Goal: Task Accomplishment & Management: Use online tool/utility

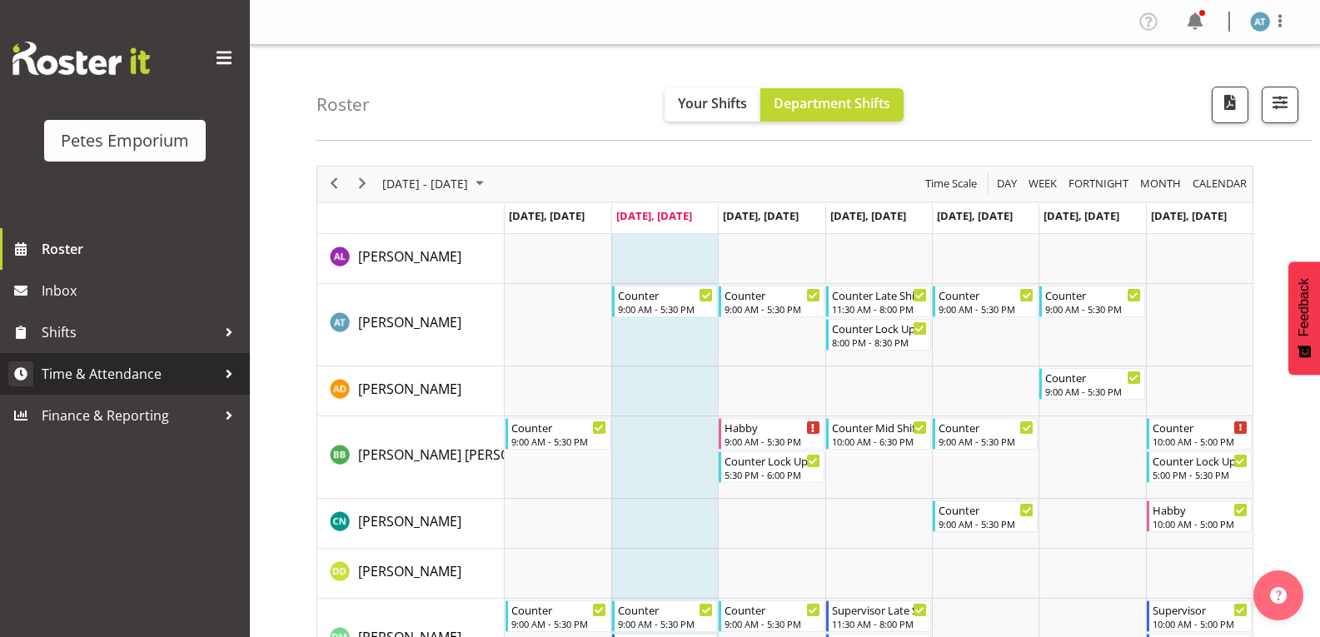
click at [199, 389] on link "Time & Attendance" at bounding box center [125, 374] width 250 height 42
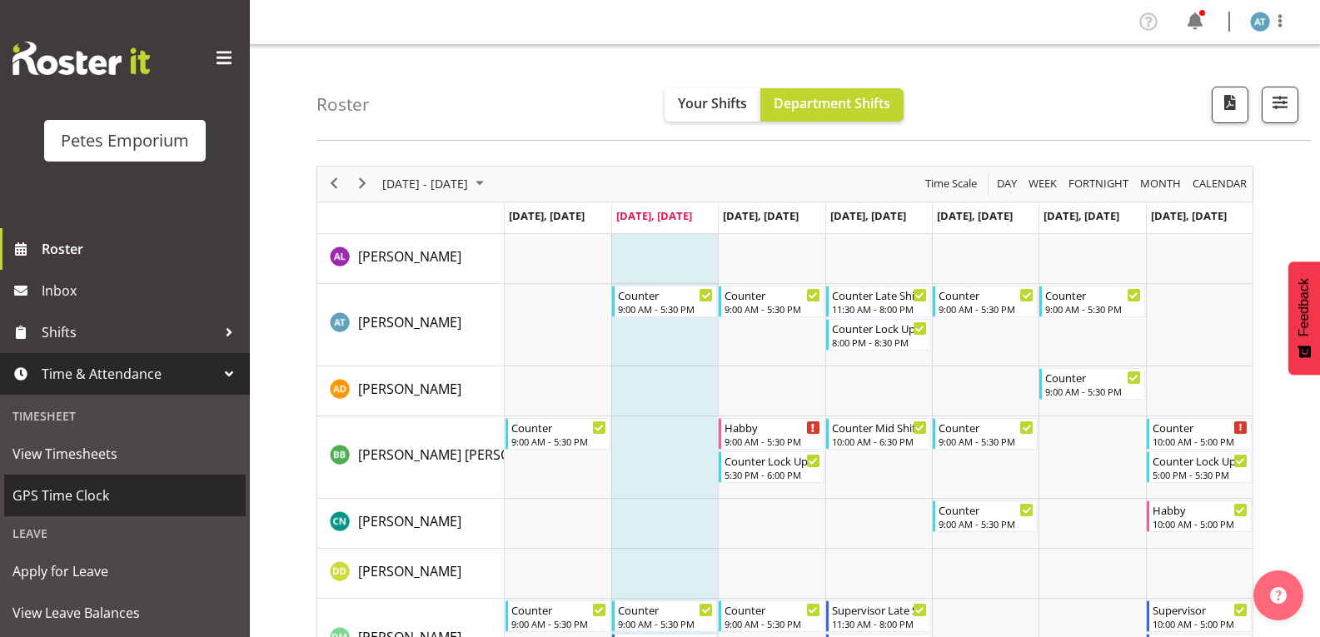
click at [142, 491] on span "GPS Time Clock" at bounding box center [124, 495] width 225 height 25
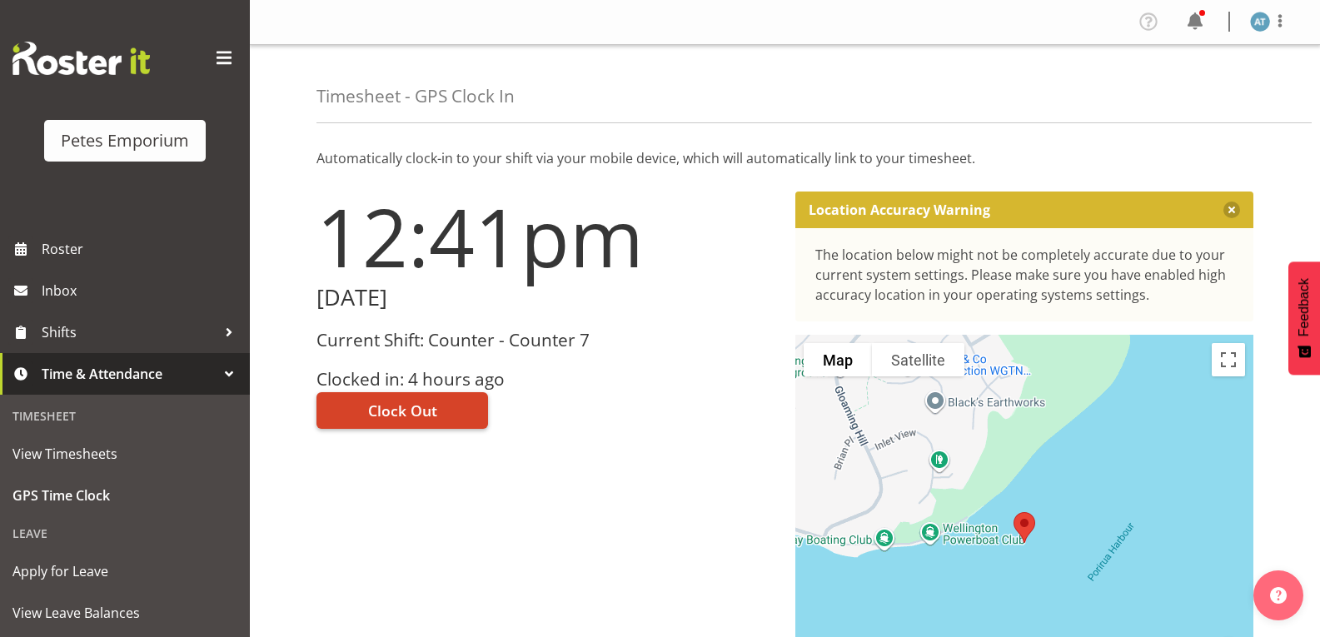
click at [444, 401] on button "Clock Out" at bounding box center [401, 410] width 171 height 37
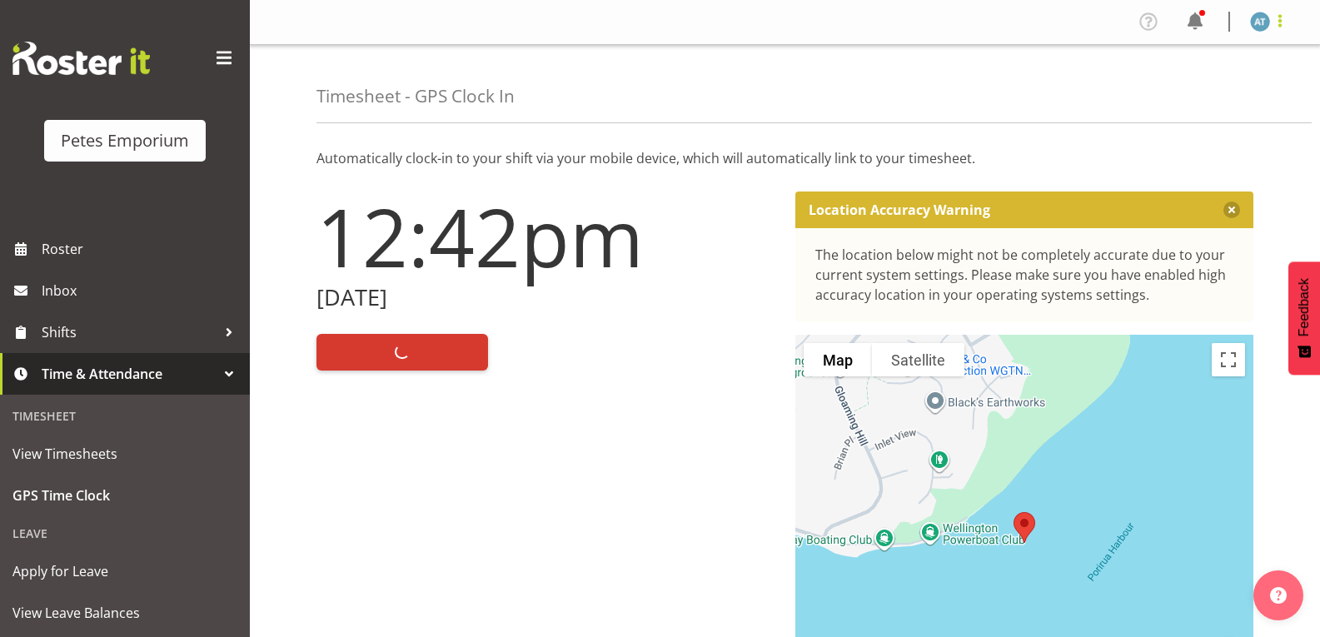
click at [1285, 21] on span at bounding box center [1280, 21] width 20 height 20
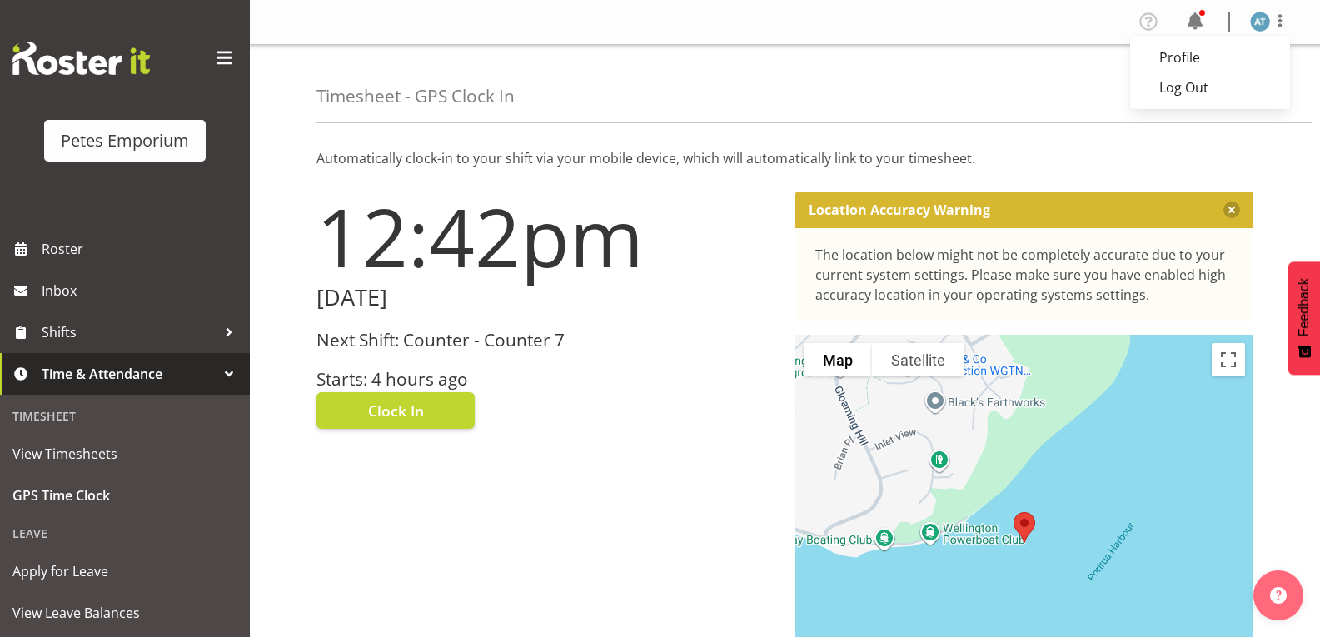
click at [982, 101] on div "Timesheet - GPS Clock In" at bounding box center [813, 84] width 995 height 78
click at [1275, 25] on span at bounding box center [1280, 21] width 20 height 20
click at [1205, 87] on link "Log Out" at bounding box center [1210, 87] width 160 height 30
